Goal: Task Accomplishment & Management: Manage account settings

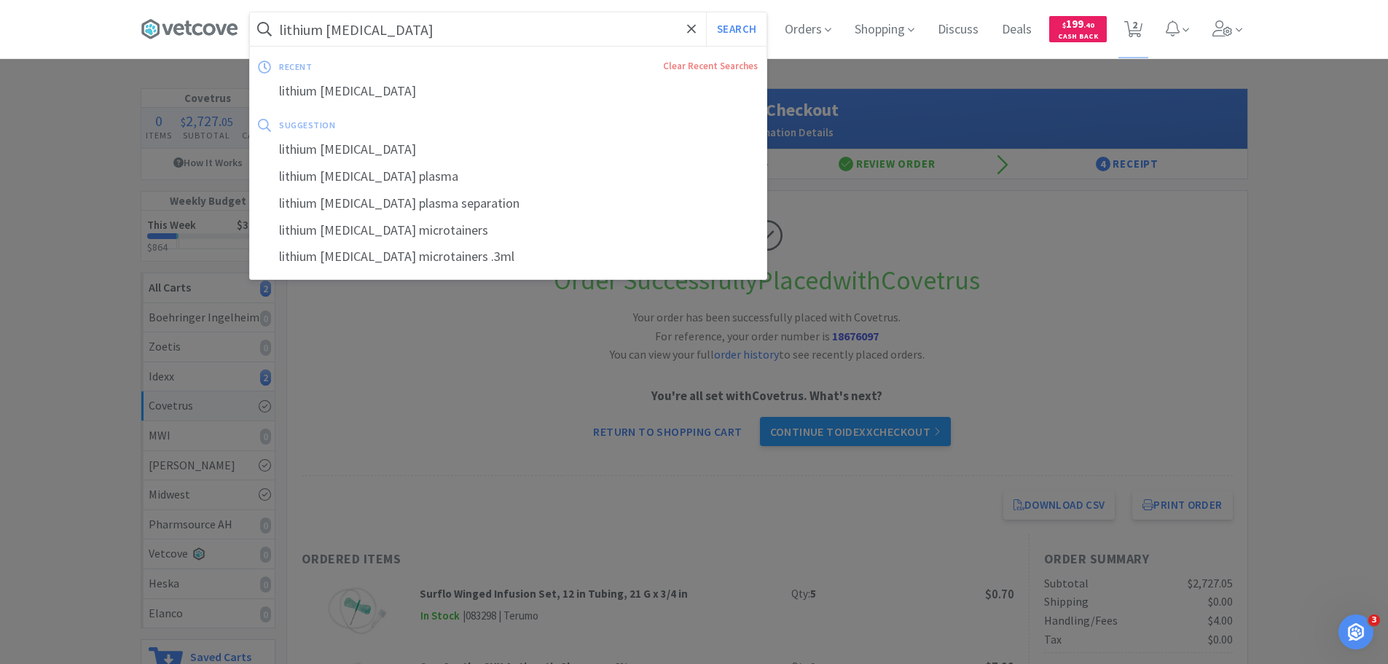
click at [475, 28] on input "lithium heparin" at bounding box center [508, 29] width 516 height 34
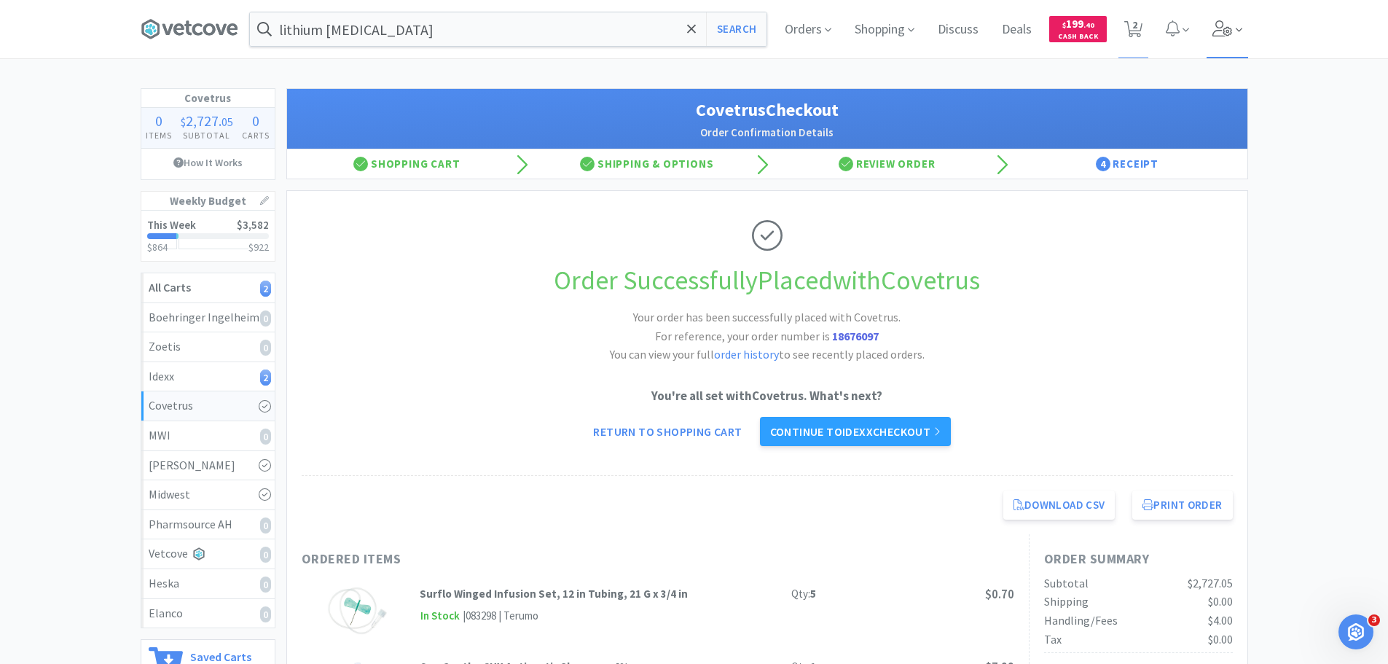
click at [1223, 30] on icon at bounding box center [1222, 28] width 20 height 16
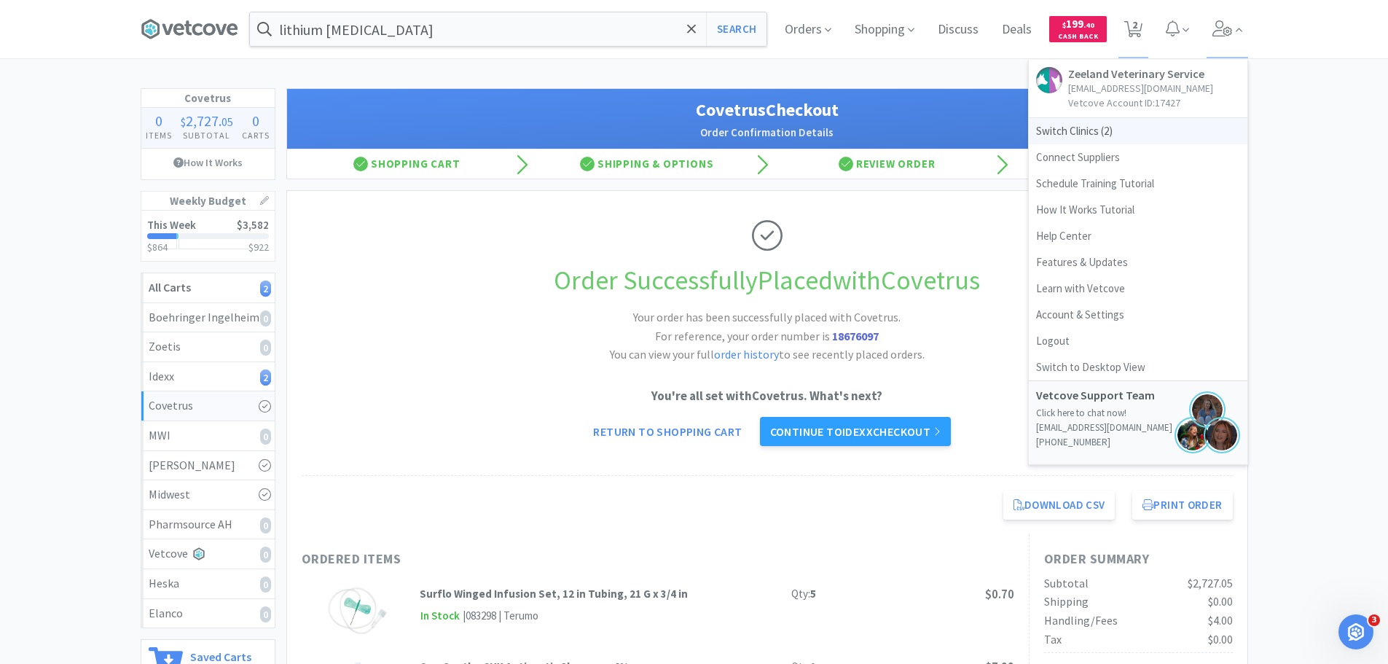
click at [1123, 133] on span "Switch Clinics ( 2 )" at bounding box center [1138, 131] width 219 height 26
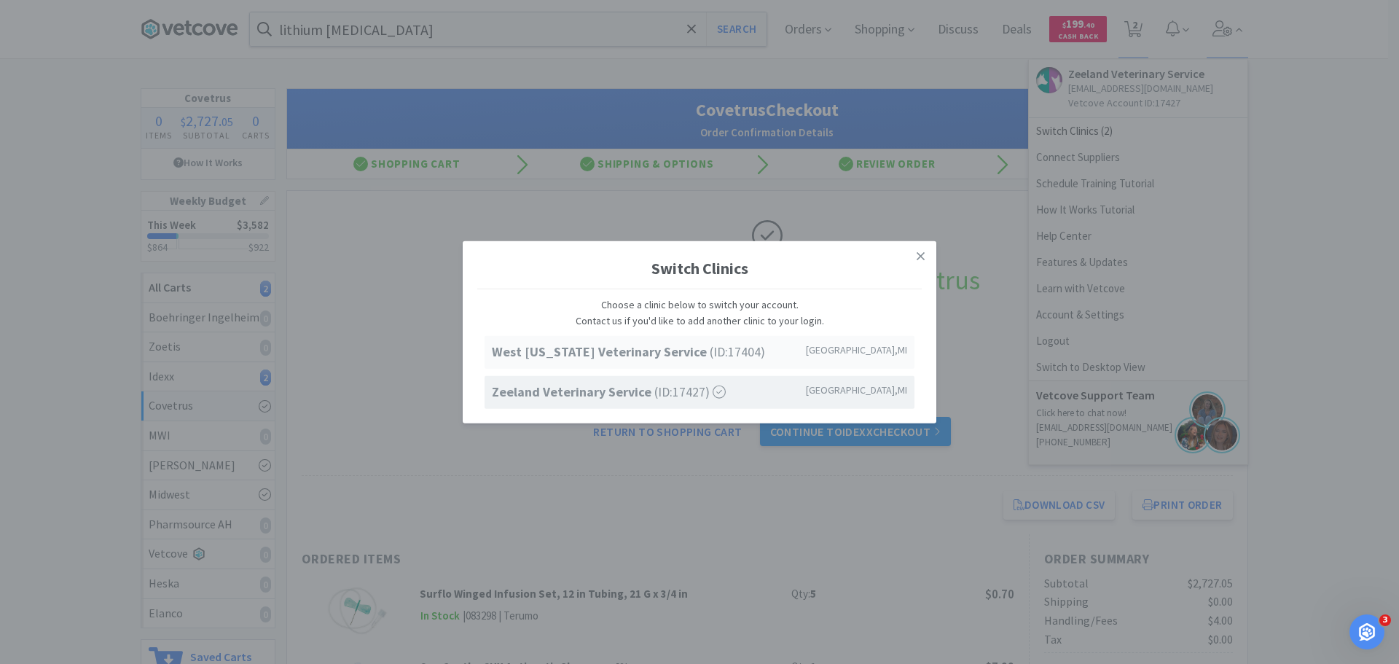
click at [629, 348] on strong "West [US_STATE] Veterinary Service" at bounding box center [601, 351] width 218 height 17
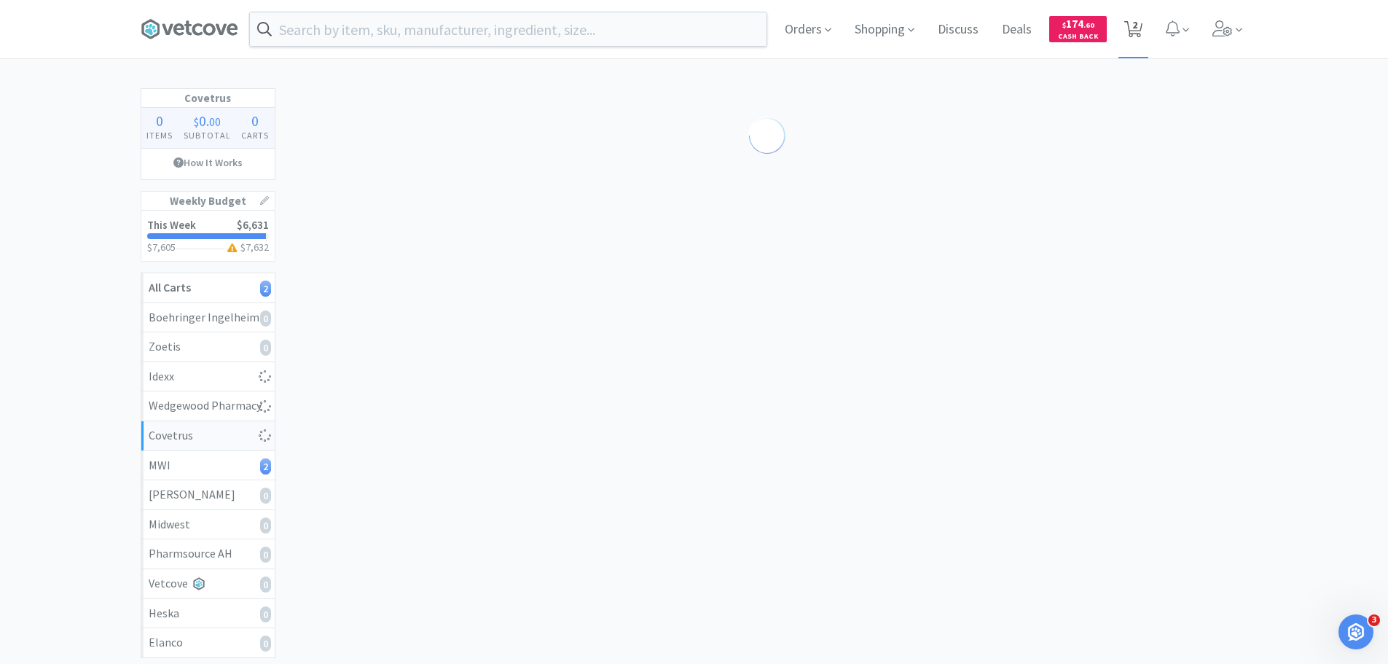
click at [1134, 17] on span "2" at bounding box center [1134, 25] width 5 height 58
select select "1"
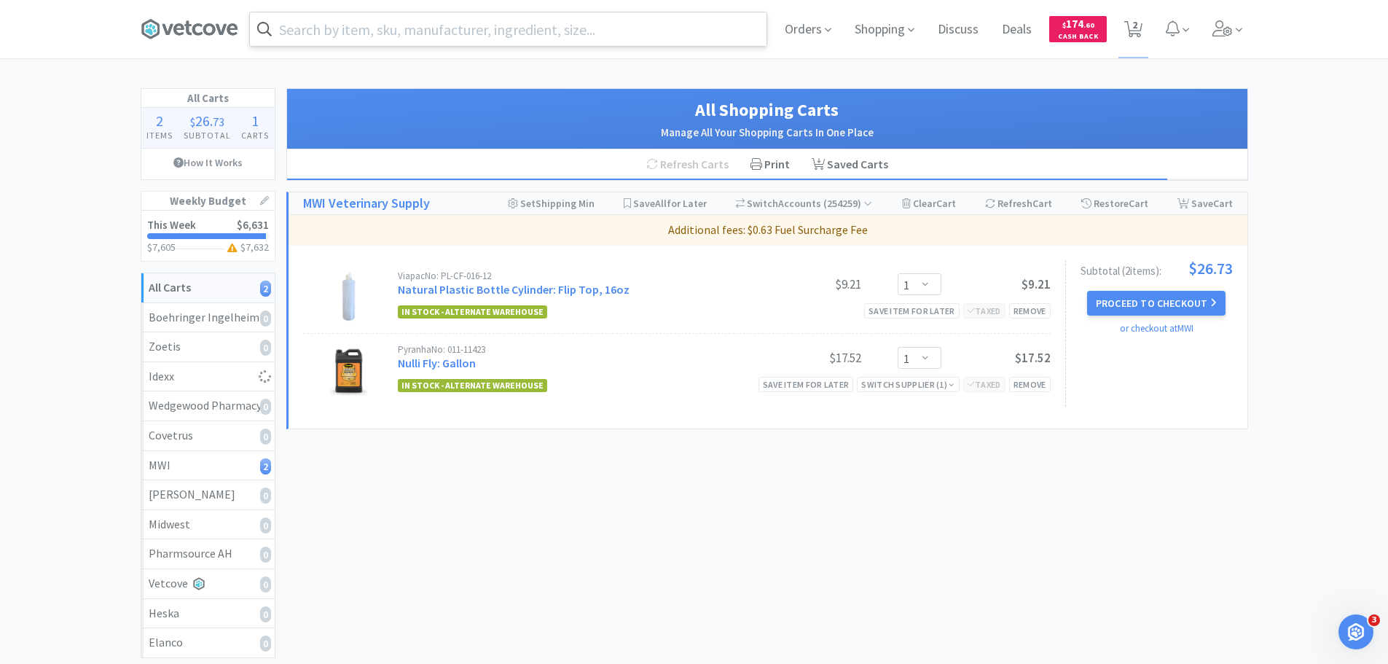
click at [322, 39] on input "text" at bounding box center [508, 29] width 516 height 34
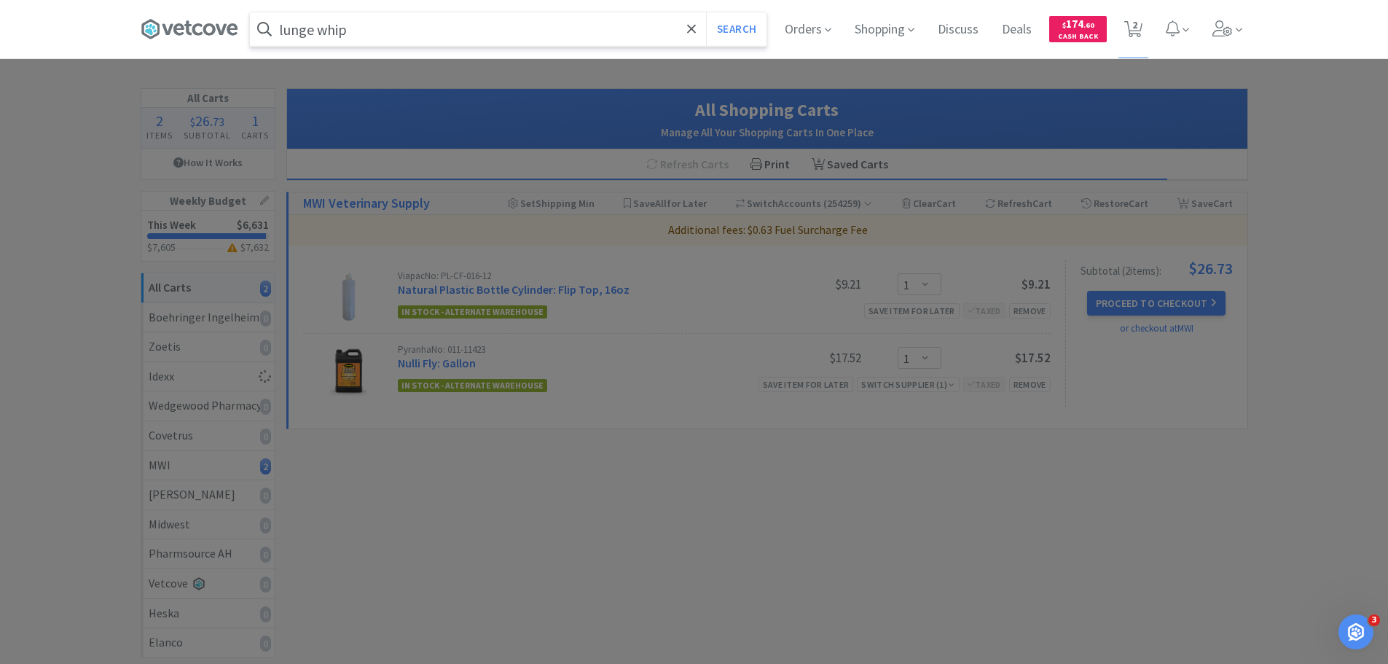
type input "lunge whip"
click at [706, 12] on button "Search" at bounding box center [736, 29] width 60 height 34
select select "1"
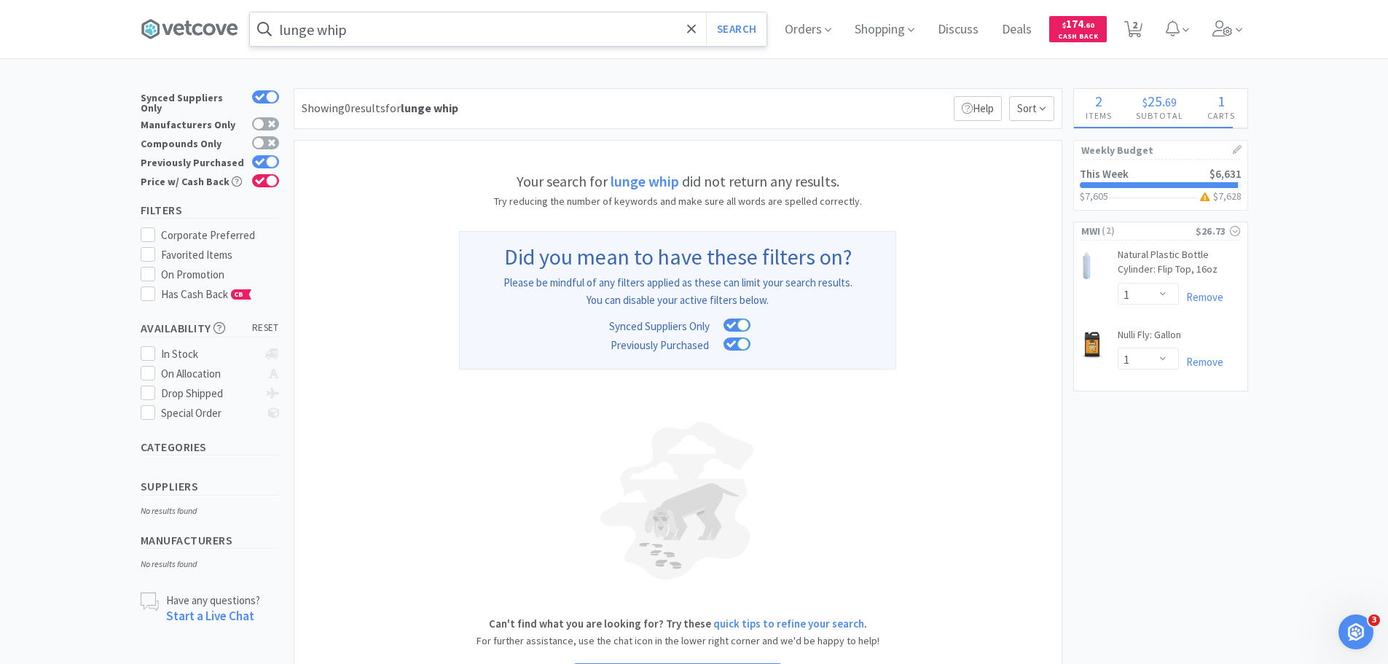
select select "1"
click at [272, 156] on div at bounding box center [272, 162] width 12 height 12
checkbox input "false"
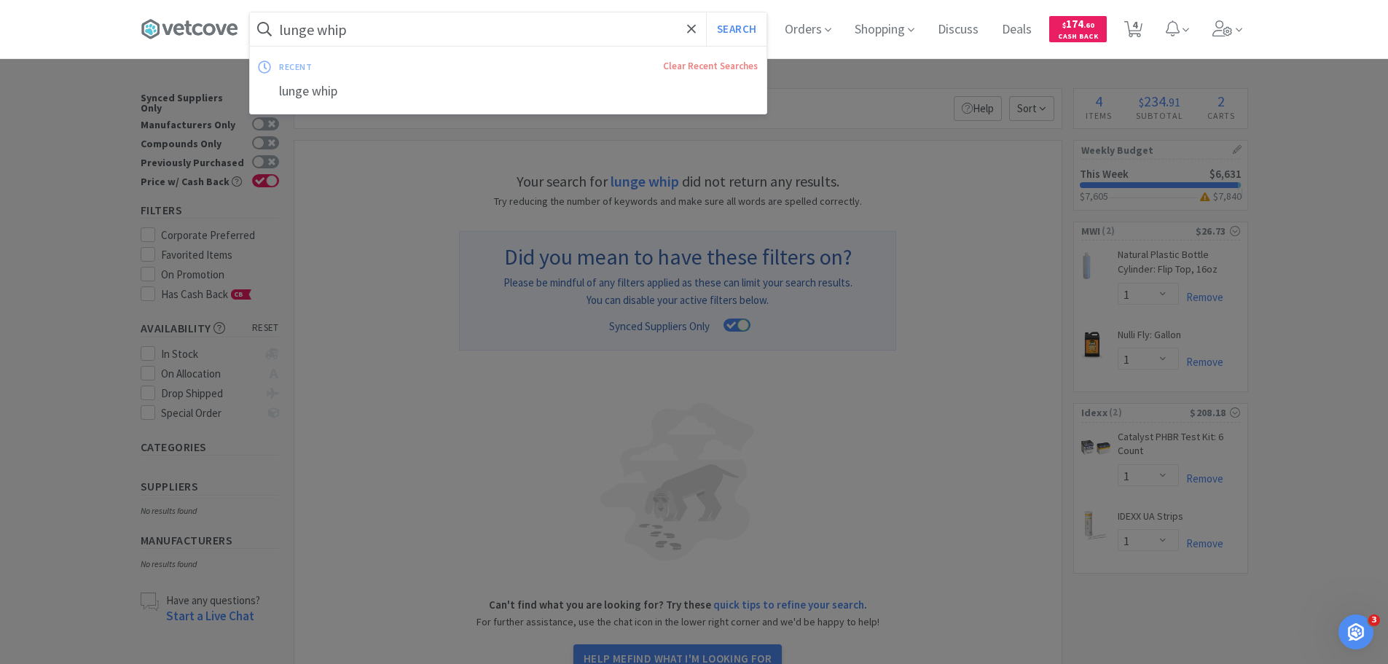
click at [415, 40] on input "lunge whip" at bounding box center [508, 29] width 516 height 34
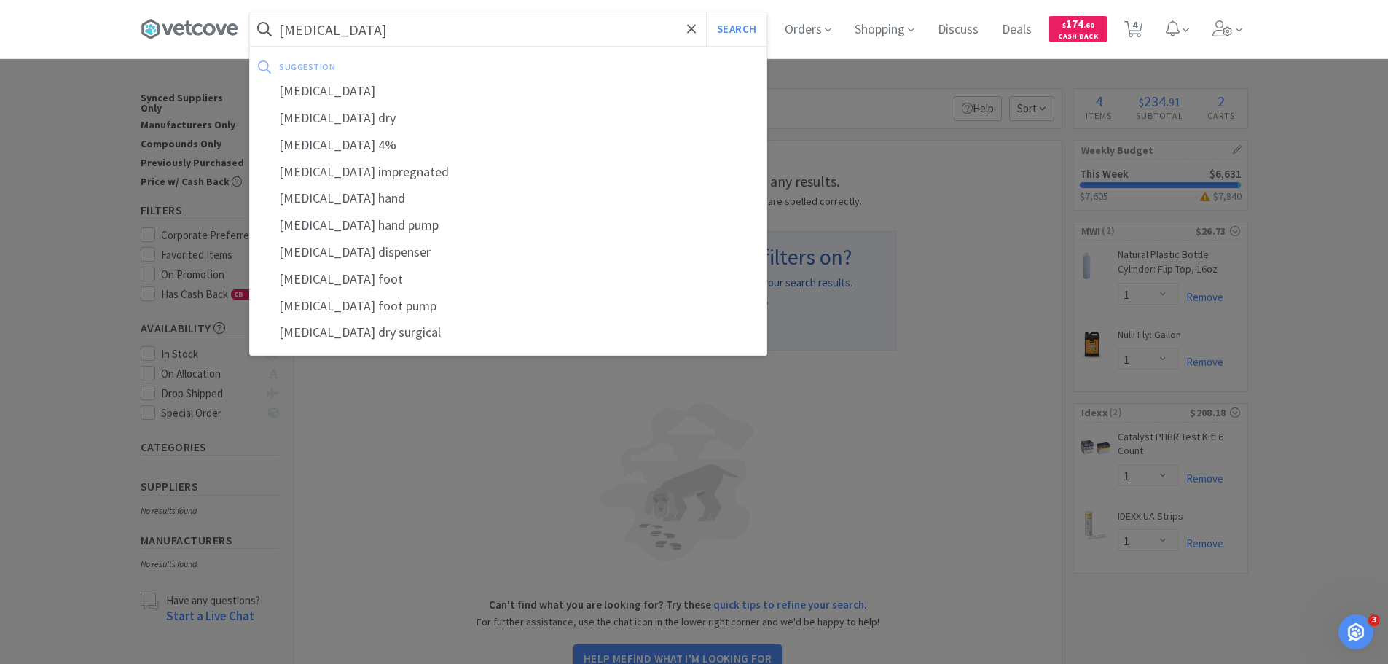
type input "[MEDICAL_DATA]"
click at [706, 12] on button "Search" at bounding box center [736, 29] width 60 height 34
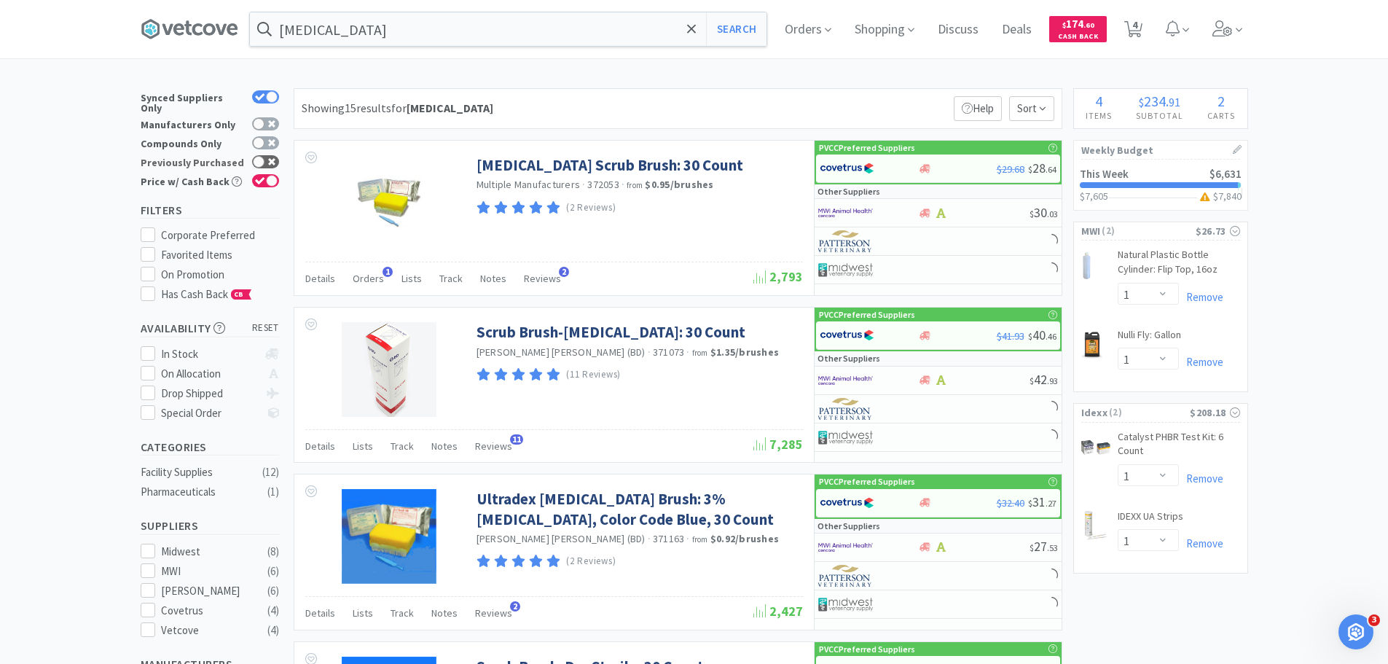
click at [273, 158] on icon at bounding box center [271, 161] width 7 height 7
checkbox input "true"
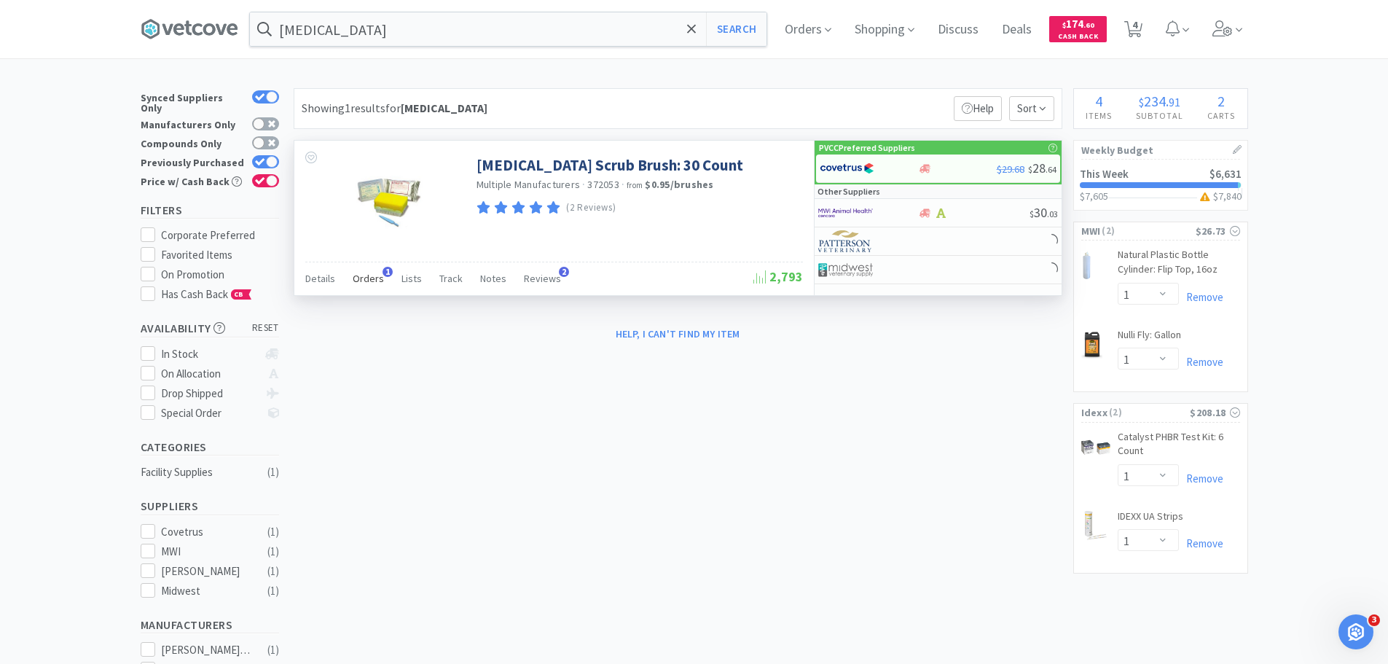
click at [355, 277] on span "Orders" at bounding box center [368, 278] width 31 height 13
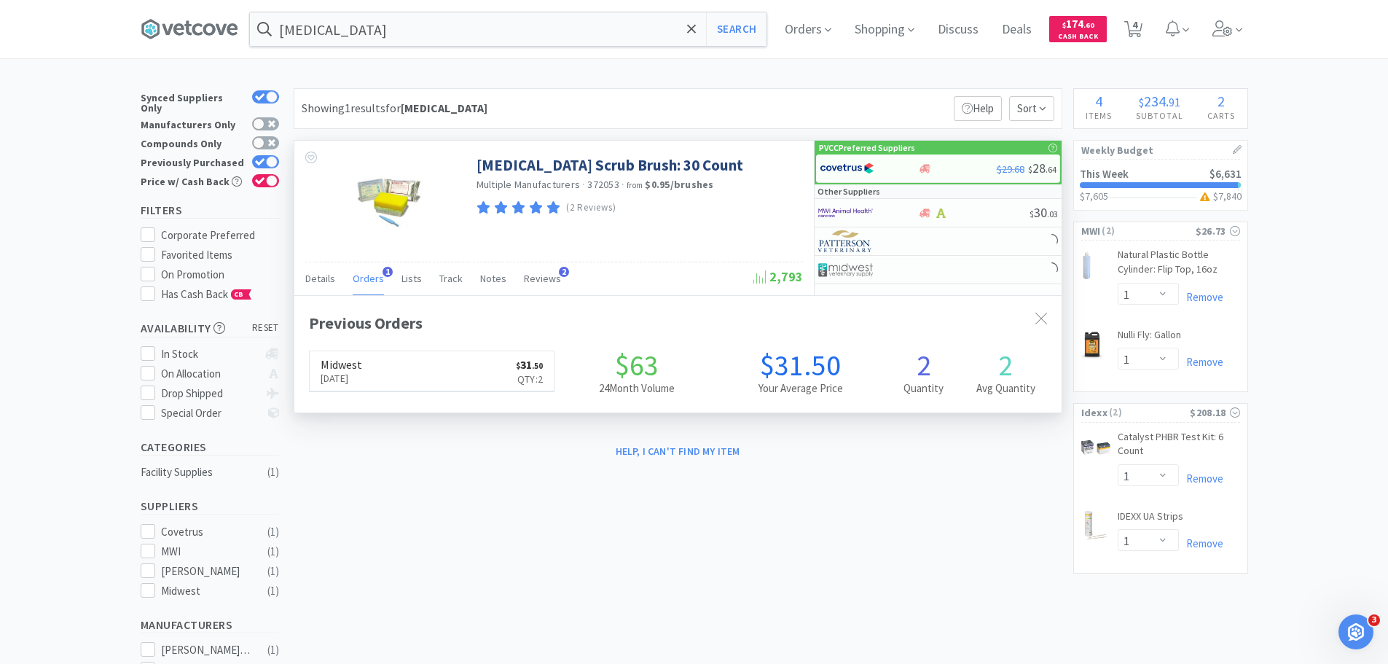
scroll to position [377, 767]
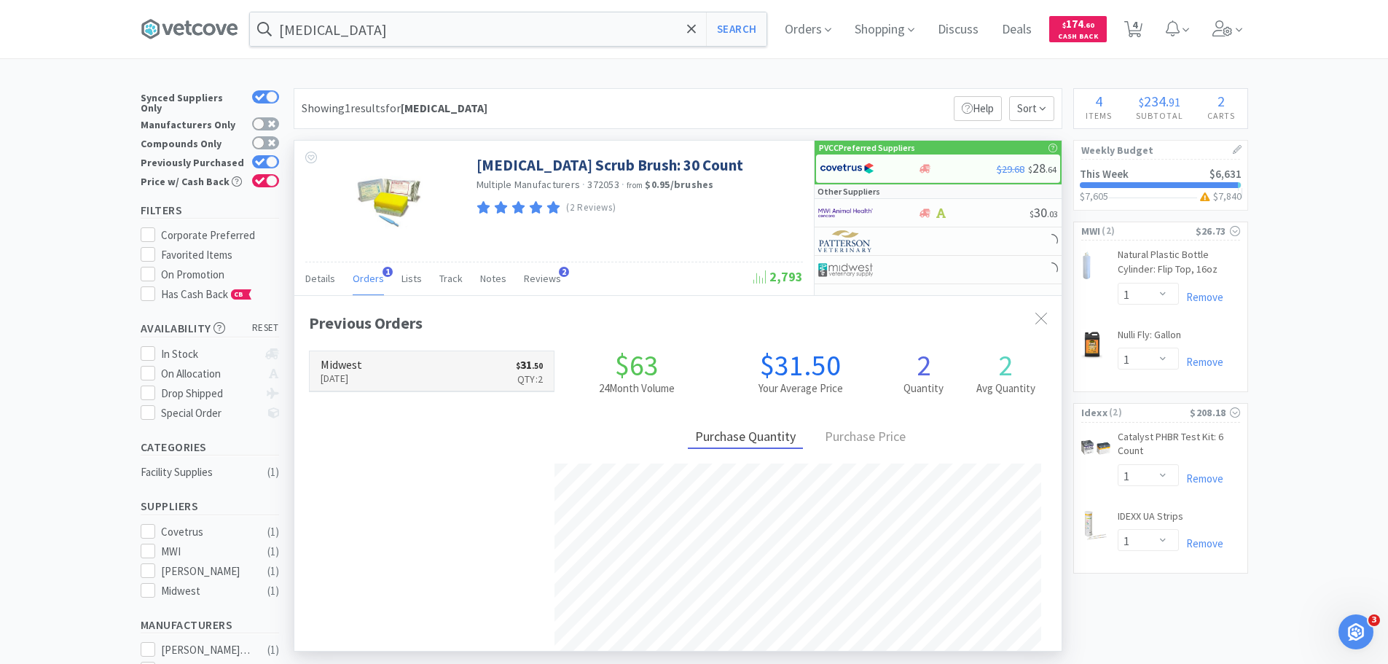
click at [390, 374] on link "Midwest [DATE] $ 31 . 50 Qty: 2" at bounding box center [432, 371] width 245 height 40
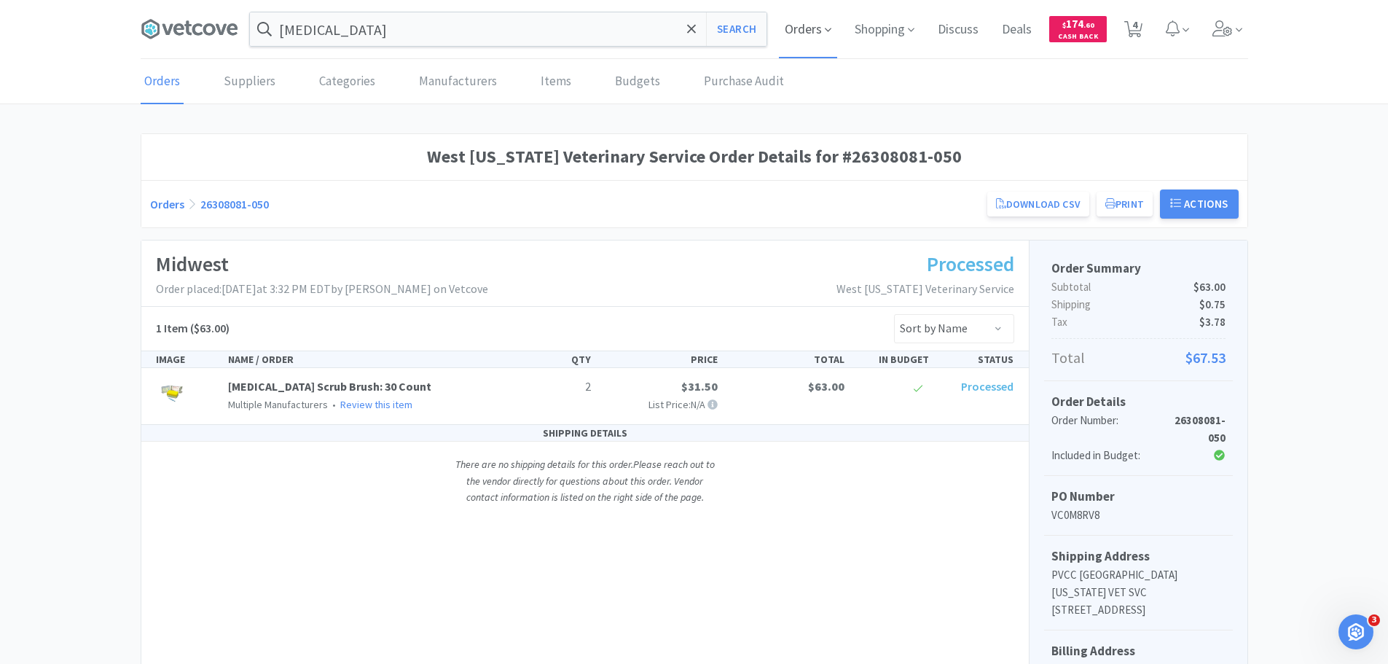
click at [812, 29] on span "Orders" at bounding box center [808, 29] width 58 height 58
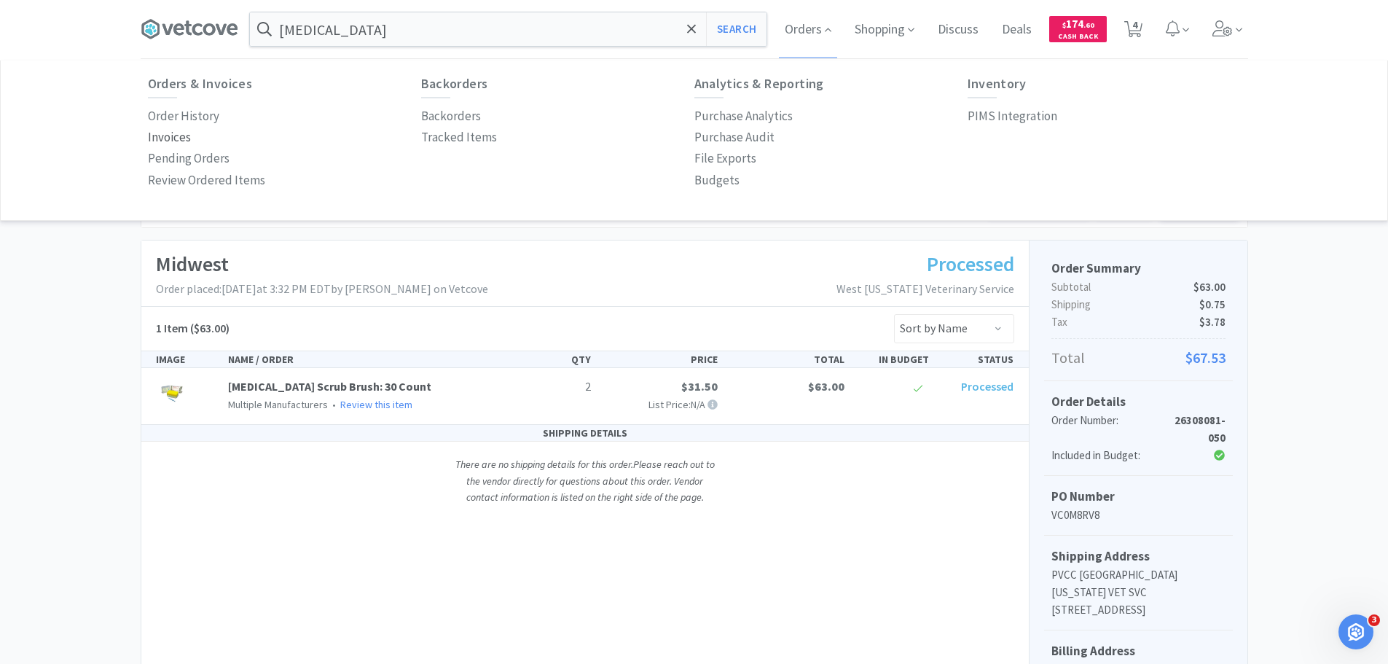
click at [168, 128] on p "Invoices" at bounding box center [169, 137] width 43 height 20
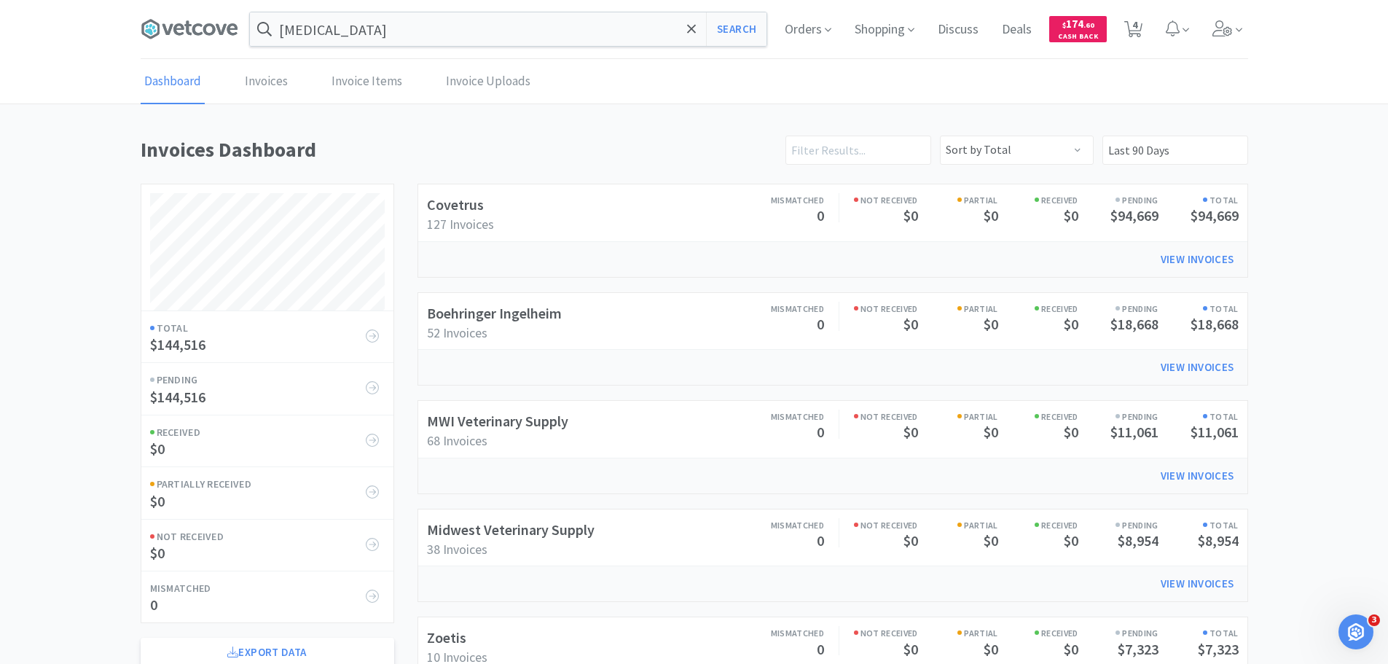
scroll to position [808, 1107]
click at [498, 306] on link "Boehringer Ingelheim" at bounding box center [494, 313] width 135 height 18
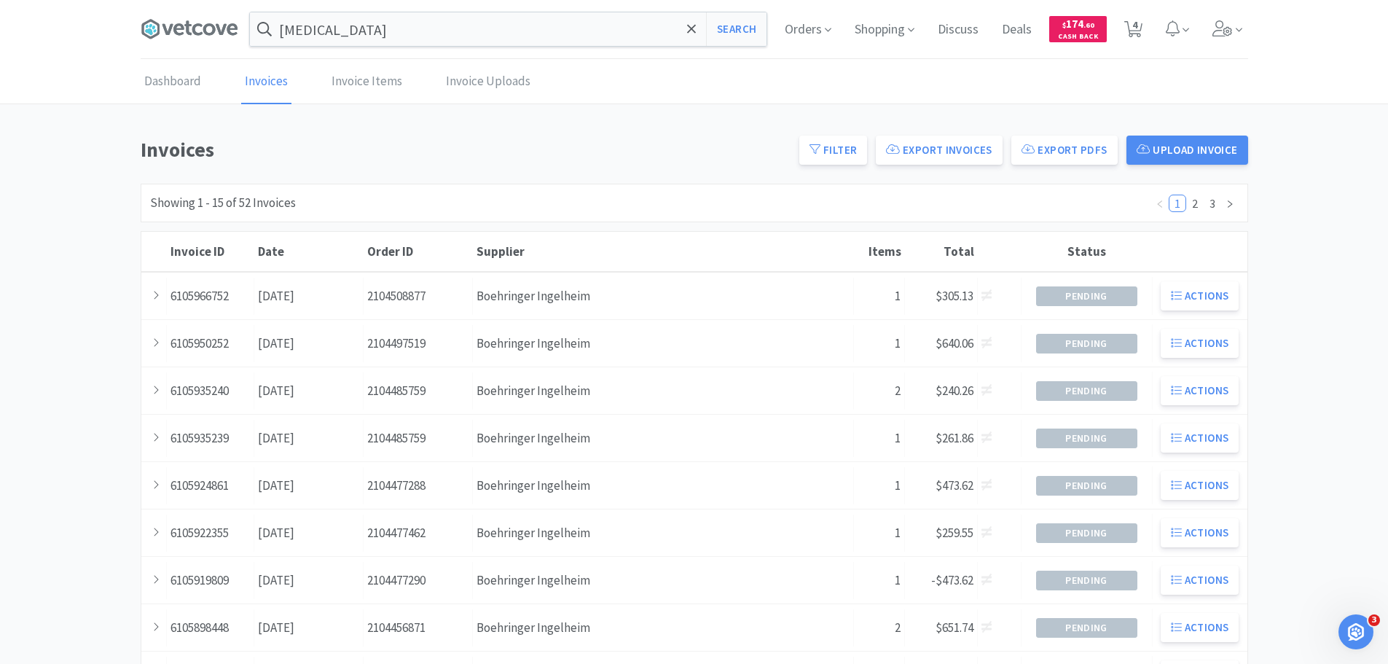
click at [498, 306] on div "Supplier Boehringer Ingelheim" at bounding box center [663, 296] width 381 height 37
